Goal: Task Accomplishment & Management: Use online tool/utility

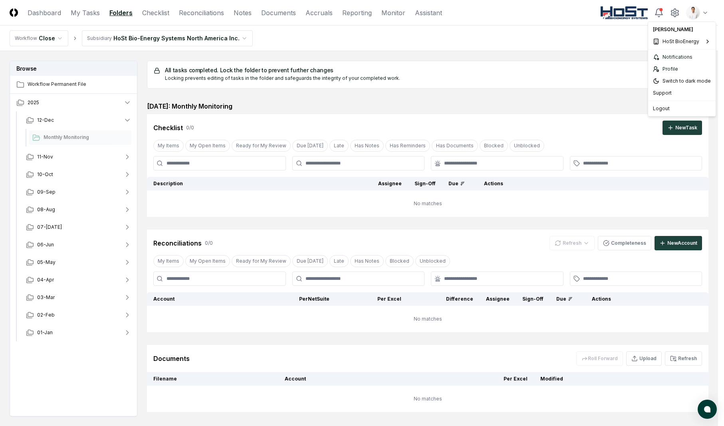
click at [702, 12] on html "CloseCore Dashboard My Tasks Folders Checklist Reconciliations Notes Documents …" at bounding box center [362, 237] width 724 height 474
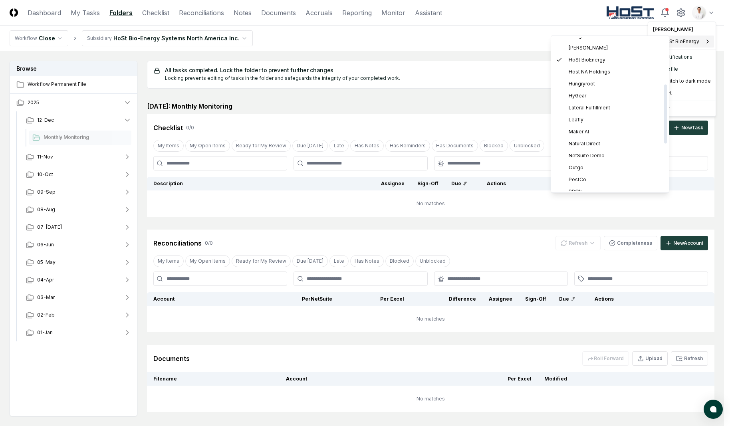
scroll to position [121, 0]
click at [138, 38] on html "CloseCore Dashboard My Tasks Folders Checklist Reconciliations Notes Documents …" at bounding box center [365, 237] width 730 height 474
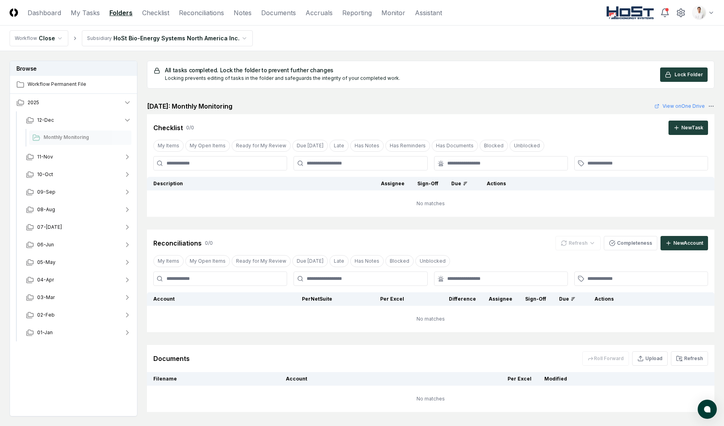
click at [142, 34] on html "CloseCore Dashboard My Tasks Folders Checklist Reconciliations Notes Documents …" at bounding box center [362, 237] width 724 height 474
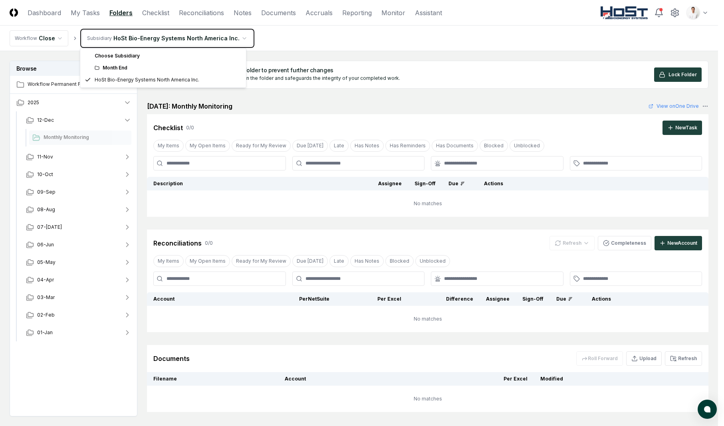
click at [430, 64] on html "CloseCore Dashboard My Tasks Folders Checklist Reconciliations Notes Documents …" at bounding box center [362, 237] width 724 height 474
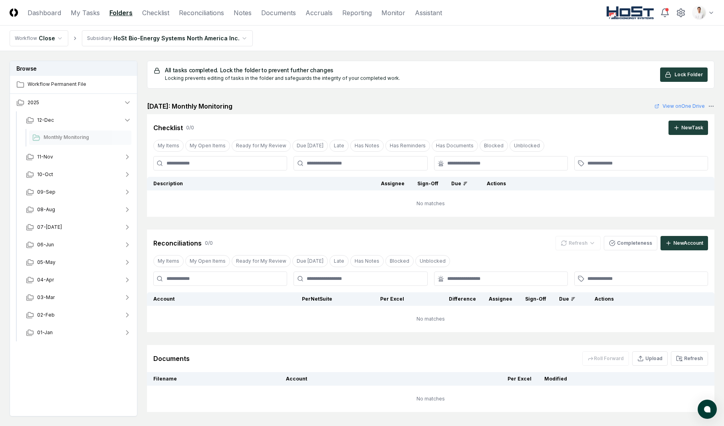
click at [696, 18] on html "CloseCore Dashboard My Tasks Folders Checklist Reconciliations Notes Documents …" at bounding box center [362, 237] width 724 height 474
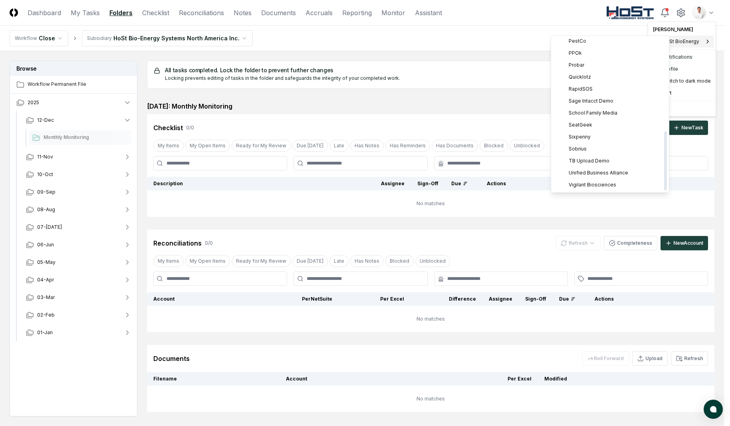
scroll to position [239, 0]
click at [603, 165] on span "TB Upload Demo" at bounding box center [589, 164] width 41 height 7
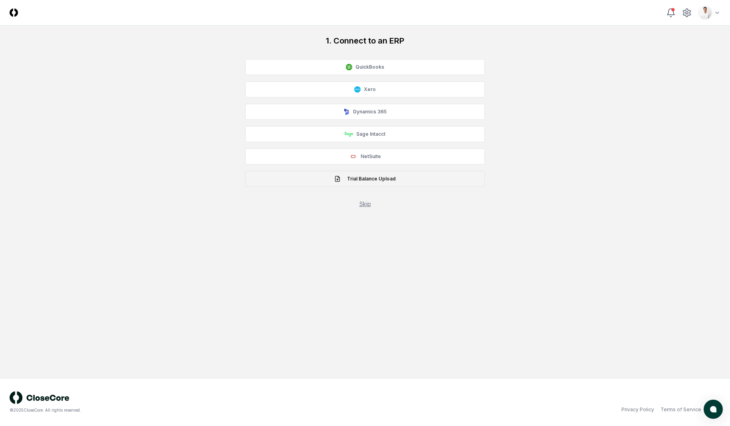
click at [392, 181] on button "Trial Balance Upload" at bounding box center [365, 179] width 240 height 16
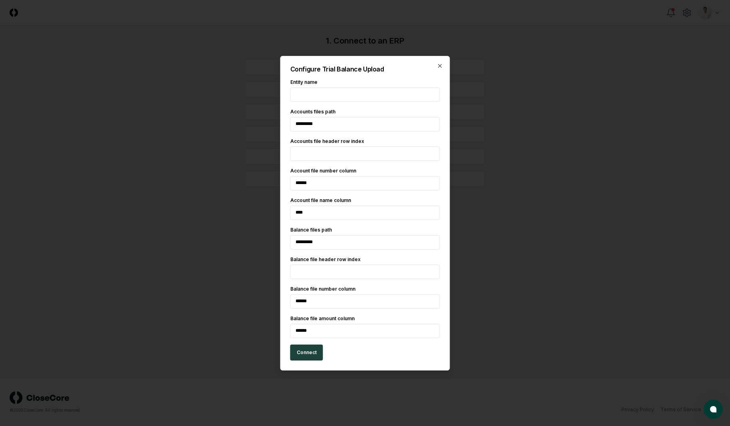
click at [358, 125] on input "*********" at bounding box center [365, 124] width 150 height 14
click at [336, 95] on input "text" at bounding box center [365, 94] width 150 height 14
click at [318, 153] on input "*" at bounding box center [365, 154] width 150 height 14
click at [350, 188] on input "******" at bounding box center [365, 183] width 150 height 14
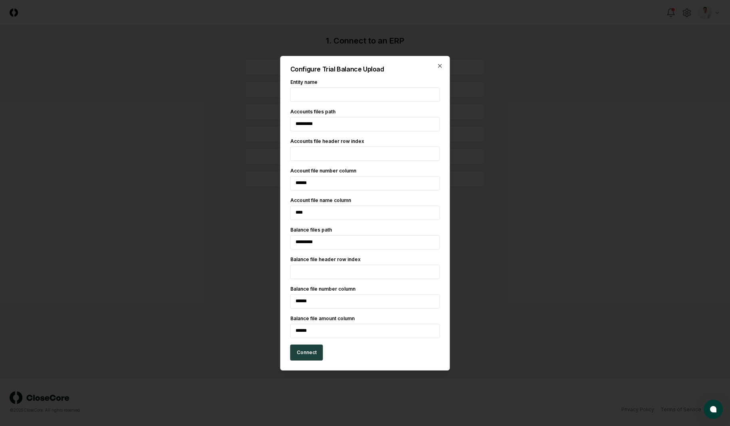
click at [355, 185] on input "******" at bounding box center [365, 183] width 150 height 14
click at [417, 87] on input "text" at bounding box center [365, 94] width 150 height 14
click at [415, 73] on div "Configure Trial Balance Upload Entity name Accounts files path ********* Accoun…" at bounding box center [365, 213] width 170 height 315
click at [322, 96] on input "text" at bounding box center [365, 94] width 150 height 14
type input "**********"
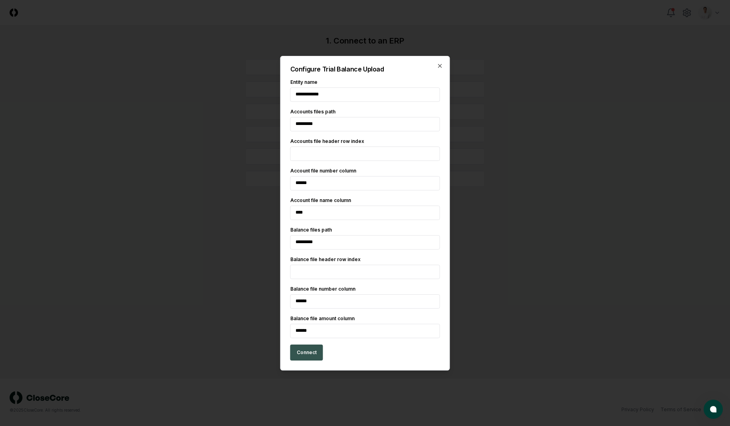
click at [312, 352] on button "Connect" at bounding box center [306, 353] width 33 height 16
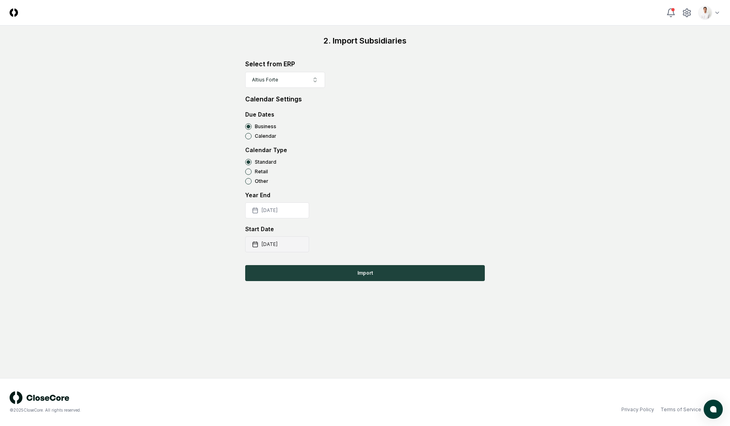
click at [289, 249] on button "2025-07-01" at bounding box center [277, 245] width 64 height 16
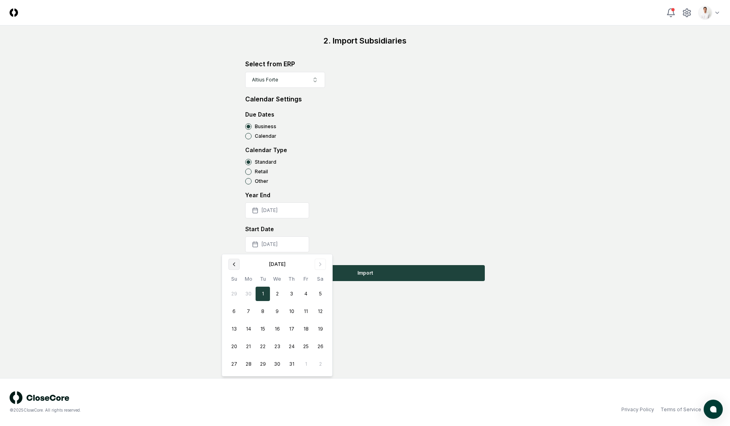
click at [237, 262] on icon "Go to previous month" at bounding box center [234, 264] width 6 height 6
click at [235, 291] on button "1" at bounding box center [234, 294] width 14 height 14
click at [366, 273] on button "Import" at bounding box center [365, 273] width 240 height 16
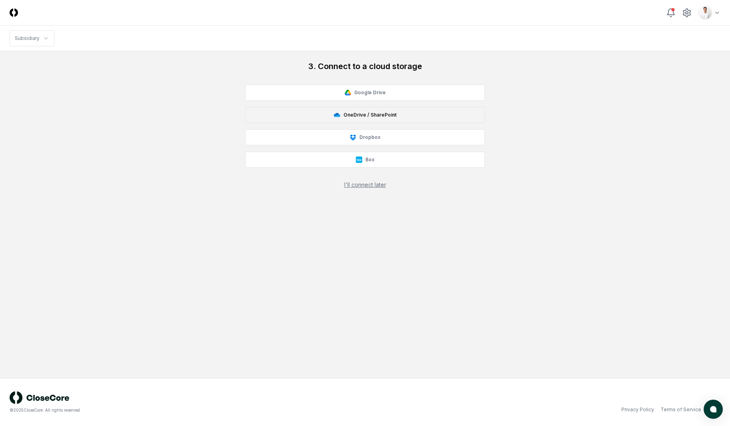
click at [389, 109] on button "OneDrive / SharePoint" at bounding box center [365, 115] width 240 height 16
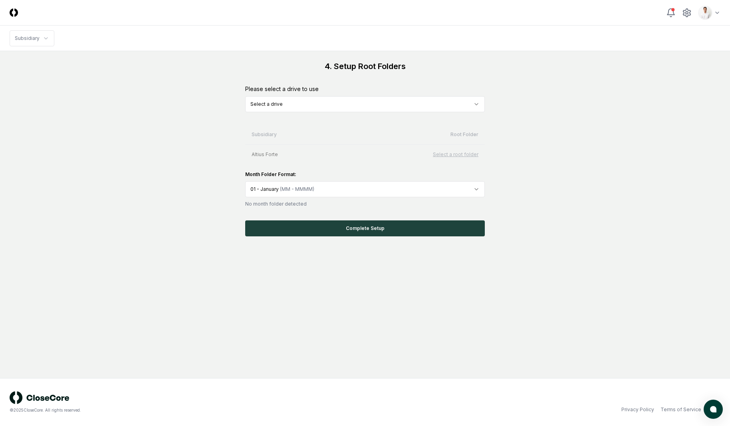
click at [429, 107] on html "CloseCore Toggle navigation menu Toggle user menu Subsidiary 4. Setup Root Fold…" at bounding box center [365, 213] width 730 height 426
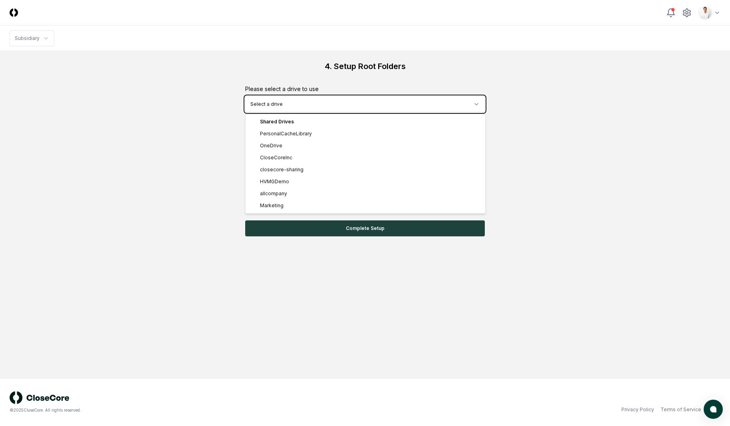
click at [574, 98] on html "CloseCore Toggle navigation menu Toggle user menu Subsidiary 4. Setup Root Fold…" at bounding box center [365, 213] width 730 height 426
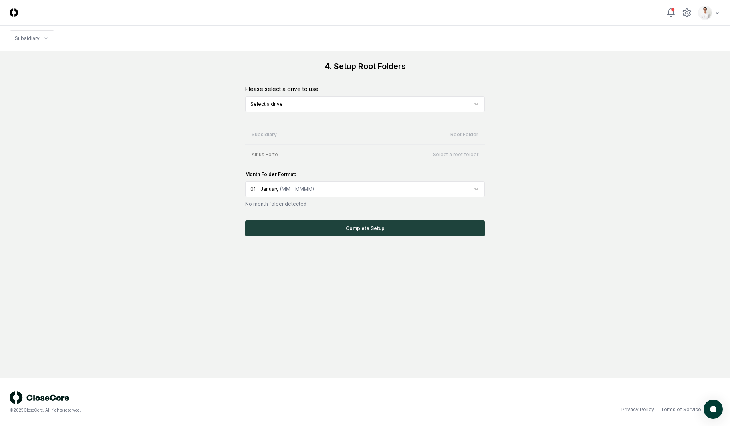
click at [380, 104] on html "CloseCore Toggle navigation menu Toggle user menu Subsidiary 4. Setup Root Fold…" at bounding box center [365, 213] width 730 height 426
click at [463, 157] on button "Select a root folder" at bounding box center [456, 154] width 46 height 7
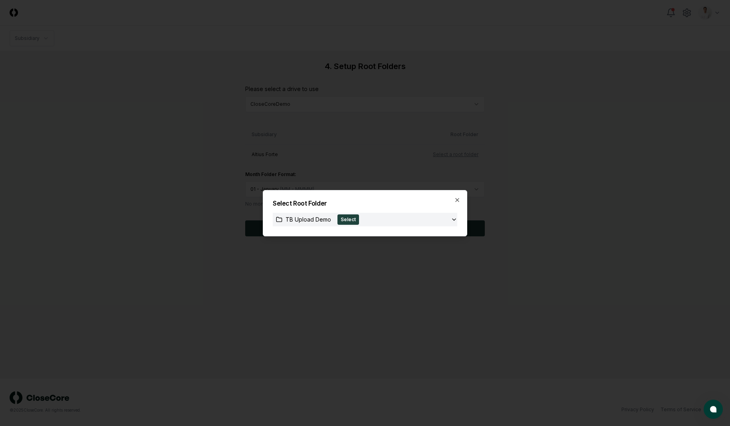
click at [449, 216] on div "TB Upload Demo Select" at bounding box center [362, 220] width 178 height 10
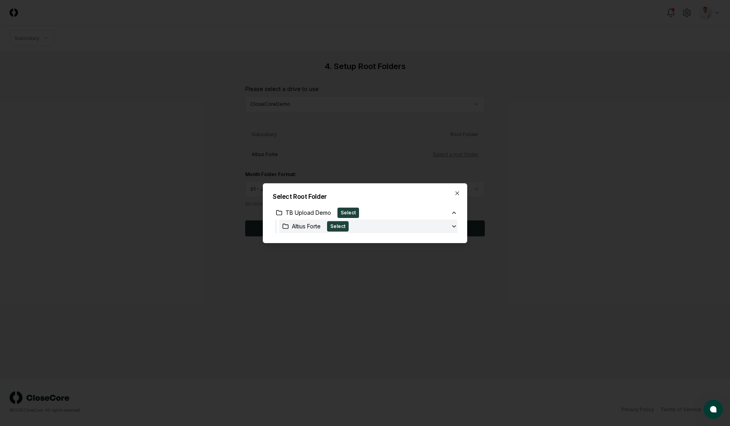
click at [453, 225] on icon "button" at bounding box center [454, 226] width 6 height 6
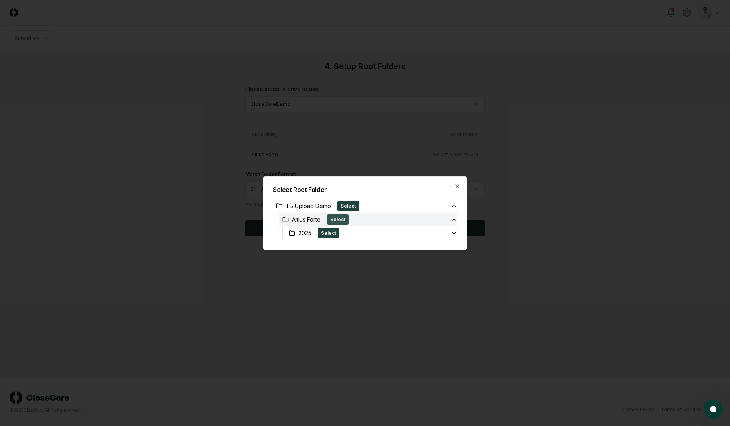
click at [341, 217] on button "Select" at bounding box center [338, 220] width 22 height 10
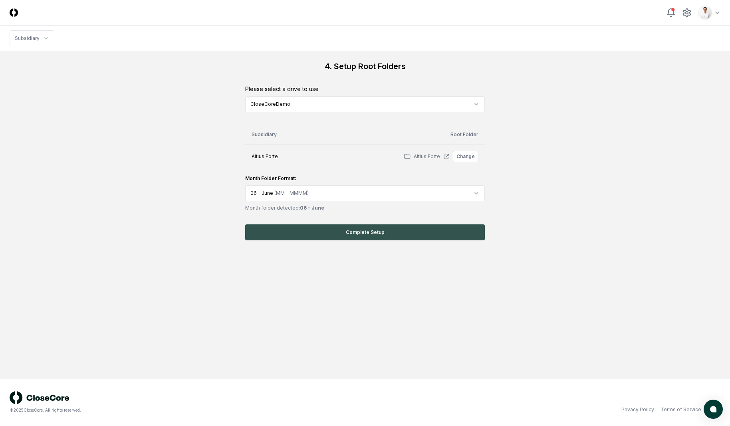
click at [330, 229] on button "Complete Setup" at bounding box center [365, 233] width 240 height 16
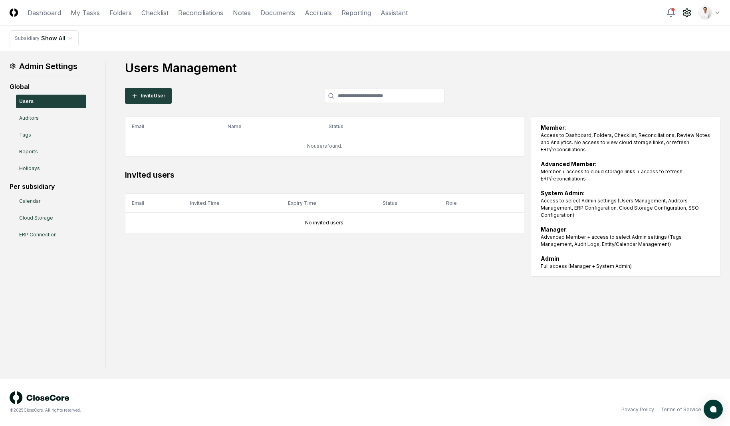
click at [586, 60] on main "Admin Settings Global Users Auditors Tags Reports Holidays Per subsidiary Calen…" at bounding box center [365, 214] width 730 height 327
click at [236, 76] on div "Users Management Invite User Email Name Status Role No users found. Invited use…" at bounding box center [423, 169] width 596 height 216
click at [547, 59] on main "Admin Settings Global Users Auditors Tags Reports Holidays Per subsidiary Calen…" at bounding box center [365, 214] width 730 height 327
click at [237, 110] on div "Users Management Invite User Email Name Status Role No users found. Invited use…" at bounding box center [423, 169] width 596 height 216
click at [429, 56] on main "Admin Settings Global Users Auditors Tags Reports Holidays Per subsidiary Calen…" at bounding box center [365, 214] width 730 height 327
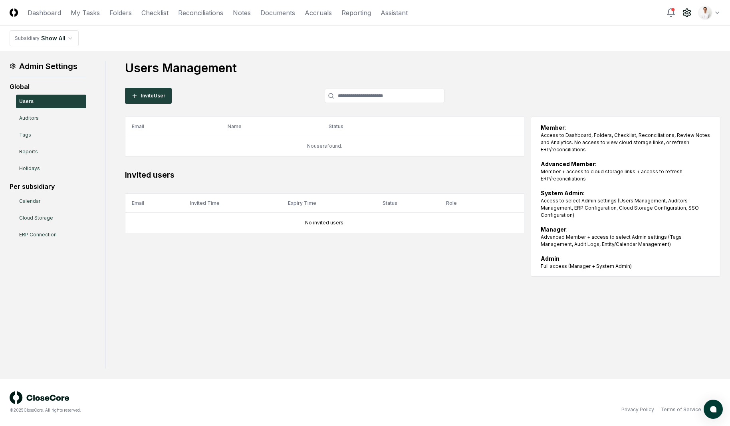
click at [521, 73] on h1 "Users Management" at bounding box center [423, 68] width 596 height 14
click at [712, 12] on html "CloseCore Dashboard My Tasks Folders Checklist Reconciliations Notes Documents …" at bounding box center [365, 213] width 730 height 426
click at [577, 69] on html "CloseCore Dashboard My Tasks Folders Checklist Reconciliations Notes Documents …" at bounding box center [365, 213] width 730 height 426
click at [513, 58] on main "Admin Settings Global Users Auditors Tags Reports Holidays Per subsidiary Calen…" at bounding box center [365, 214] width 730 height 327
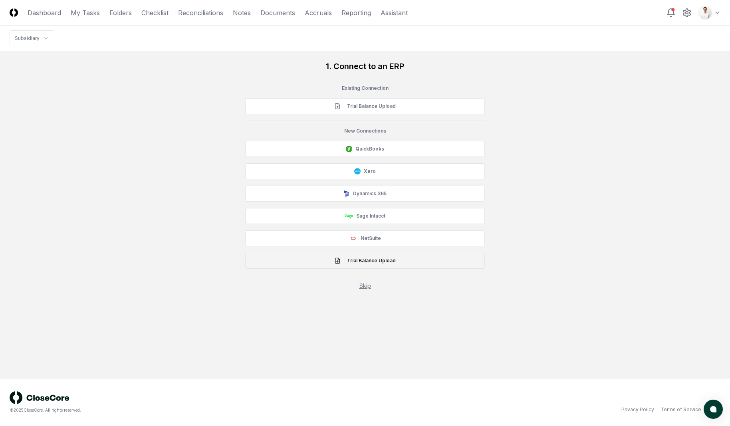
click at [401, 262] on button "Trial Balance Upload" at bounding box center [365, 261] width 240 height 16
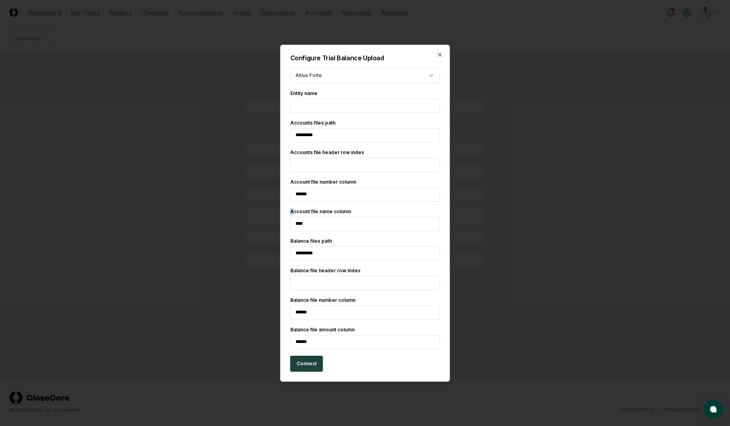
drag, startPoint x: 293, startPoint y: 211, endPoint x: 373, endPoint y: 217, distance: 80.5
click at [373, 217] on div "Account file name column ****" at bounding box center [365, 219] width 150 height 23
click at [373, 217] on input "****" at bounding box center [365, 224] width 150 height 14
drag, startPoint x: 349, startPoint y: 215, endPoint x: 328, endPoint y: 251, distance: 41.3
click at [349, 214] on div "Account file name column" at bounding box center [365, 211] width 150 height 7
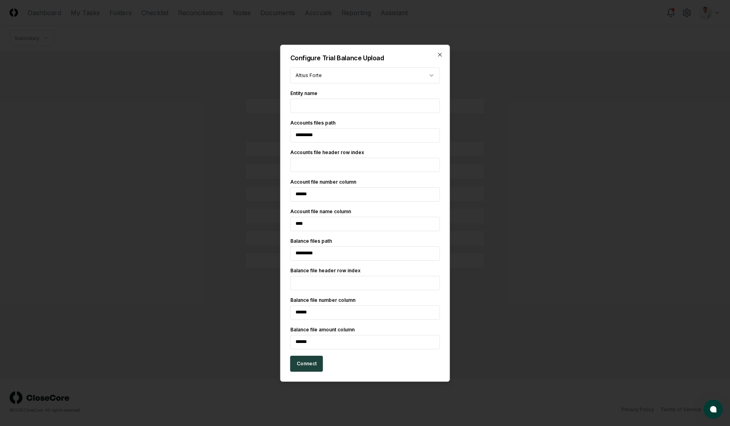
click at [514, 167] on div at bounding box center [365, 213] width 730 height 426
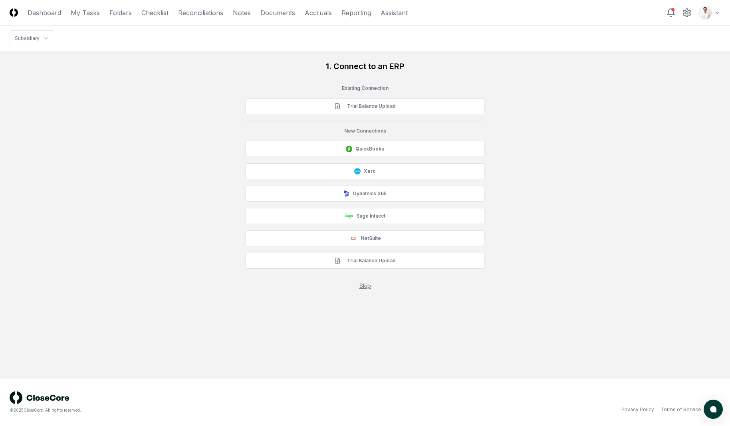
click at [209, 81] on div "1. Connect to an ERP Existing Connection Trial Balance Upload New Connections Q…" at bounding box center [365, 175] width 711 height 229
click at [578, 79] on div "1. Connect to an ERP Existing Connection Trial Balance Upload New Connections Q…" at bounding box center [365, 175] width 711 height 229
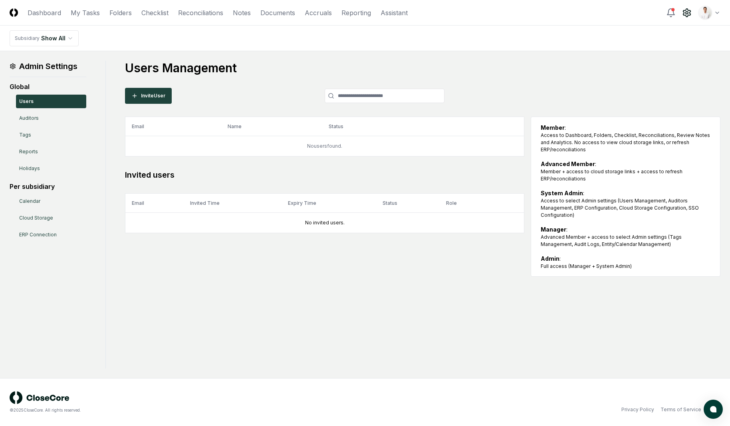
click at [585, 48] on nav "Subsidiary Show All" at bounding box center [365, 39] width 730 height 26
click at [718, 16] on html "CloseCore Dashboard My Tasks Folders Checklist Reconciliations Notes Documents …" at bounding box center [365, 213] width 730 height 426
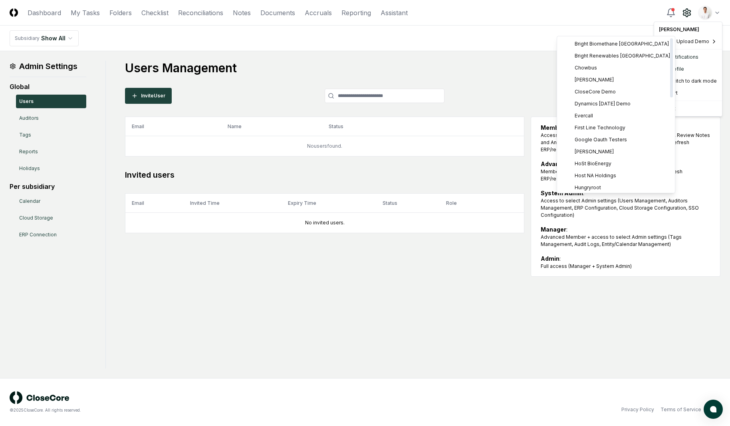
click at [130, 44] on html "CloseCore Dashboard My Tasks Folders Checklist Reconciliations Notes Documents …" at bounding box center [365, 213] width 730 height 426
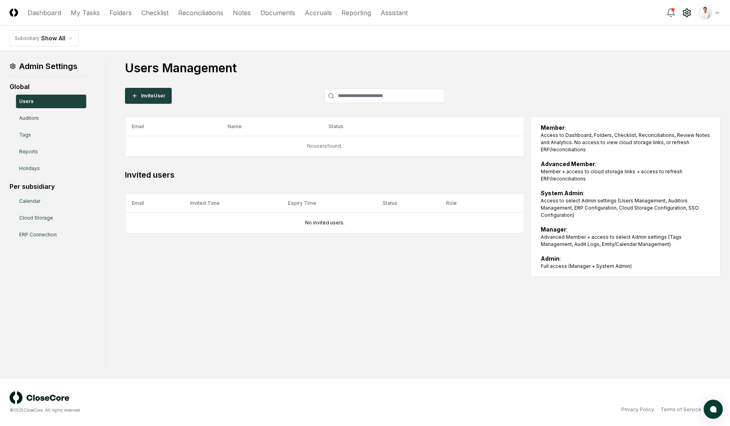
click at [81, 42] on nav "Subsidiary Show All" at bounding box center [365, 39] width 730 height 26
click at [66, 41] on html "CloseCore Dashboard My Tasks Folders Checklist Reconciliations Notes Documents …" at bounding box center [365, 213] width 730 height 426
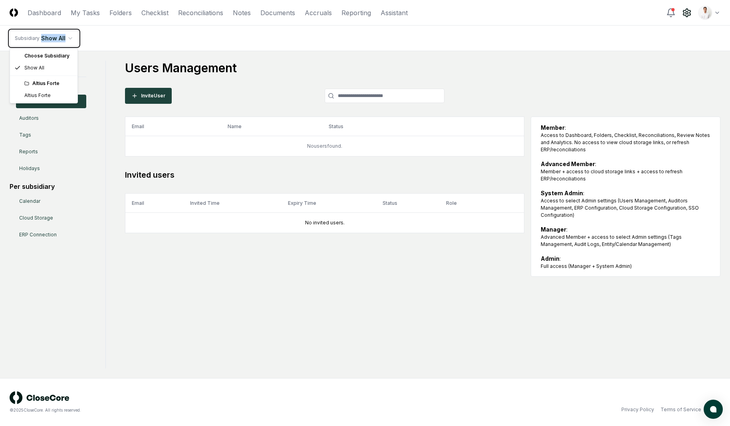
click at [66, 41] on html "CloseCore Dashboard My Tasks Folders Checklist Reconciliations Notes Documents …" at bounding box center [365, 213] width 730 height 426
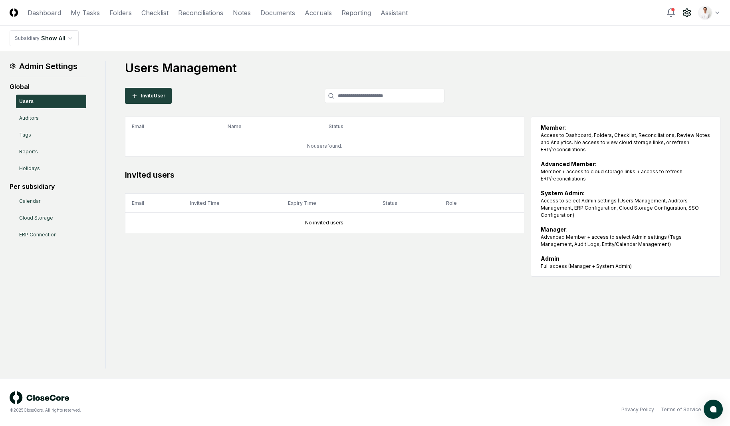
click at [513, 58] on main "Admin Settings Global Users Auditors Tags Reports Holidays Per subsidiary Calen…" at bounding box center [365, 214] width 730 height 327
click at [511, 66] on h1 "Users Management" at bounding box center [423, 68] width 596 height 14
click at [325, 330] on div "Admin Settings Global Users Auditors Tags Reports Holidays Per subsidiary Calen…" at bounding box center [365, 215] width 711 height 308
click at [503, 48] on nav "Subsidiary Show All" at bounding box center [365, 39] width 730 height 26
